Goal: Task Accomplishment & Management: Complete application form

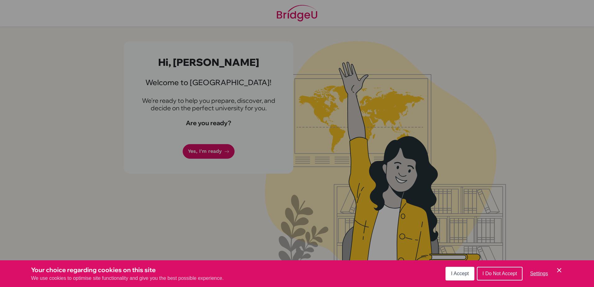
click at [454, 274] on span "I Accept" at bounding box center [460, 273] width 18 height 5
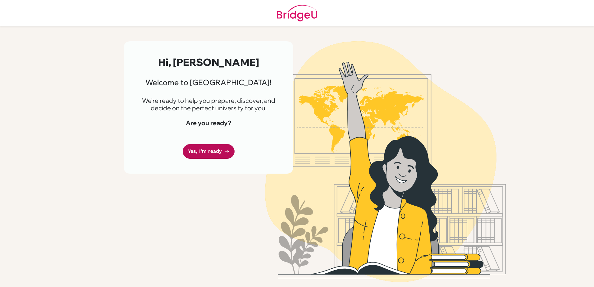
click at [202, 156] on link "Yes, I'm ready" at bounding box center [209, 151] width 52 height 15
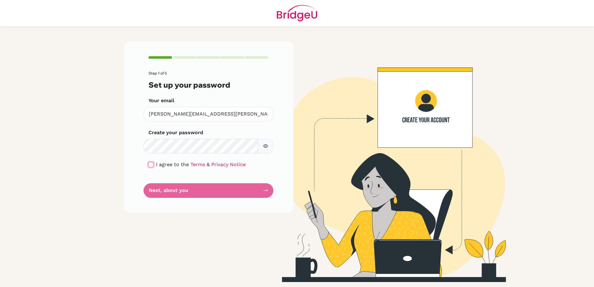
drag, startPoint x: 151, startPoint y: 164, endPoint x: 168, endPoint y: 161, distance: 16.7
click at [151, 164] on input "checkbox" at bounding box center [150, 164] width 5 height 5
checkbox input "true"
click at [272, 152] on div "Make sure it's at least 6 characters" at bounding box center [208, 146] width 130 height 15
click at [264, 148] on icon "button" at bounding box center [265, 145] width 5 height 5
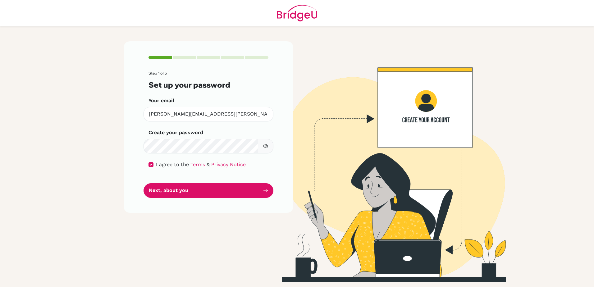
click at [264, 148] on icon "button" at bounding box center [265, 145] width 5 height 5
click at [241, 189] on button "Next, about you" at bounding box center [208, 190] width 130 height 15
